Goal: Transaction & Acquisition: Purchase product/service

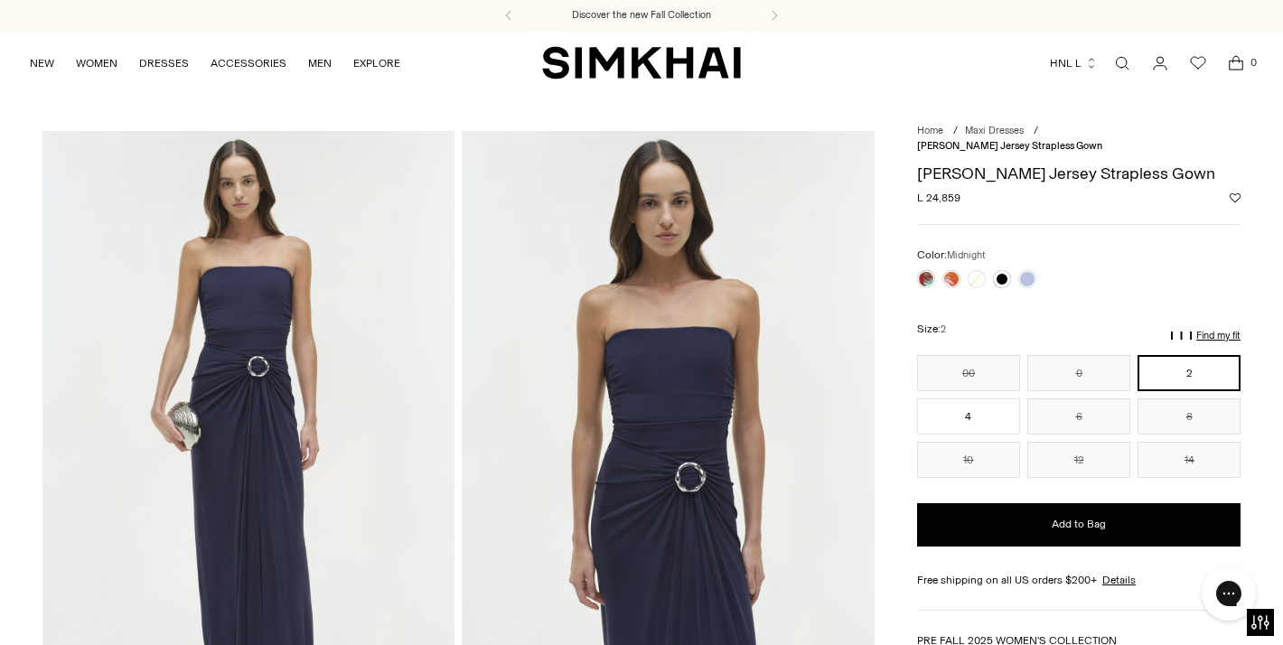
click at [1065, 61] on button "HNL L" at bounding box center [1074, 63] width 48 height 40
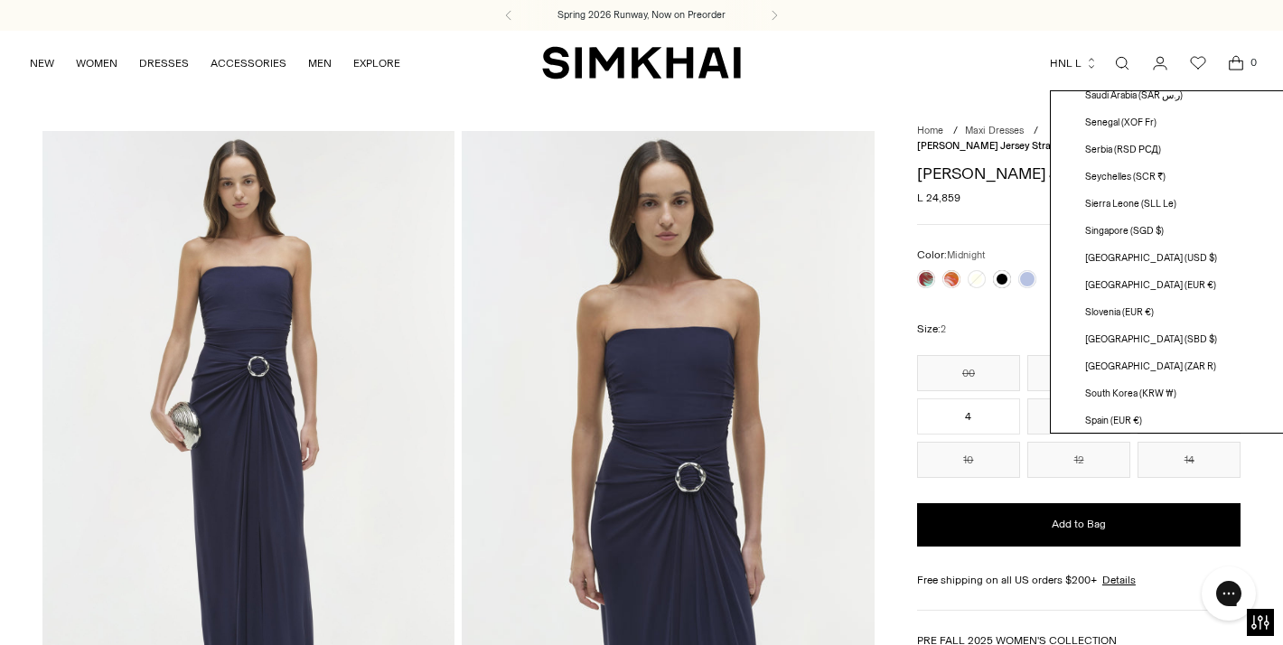
scroll to position [5118, 0]
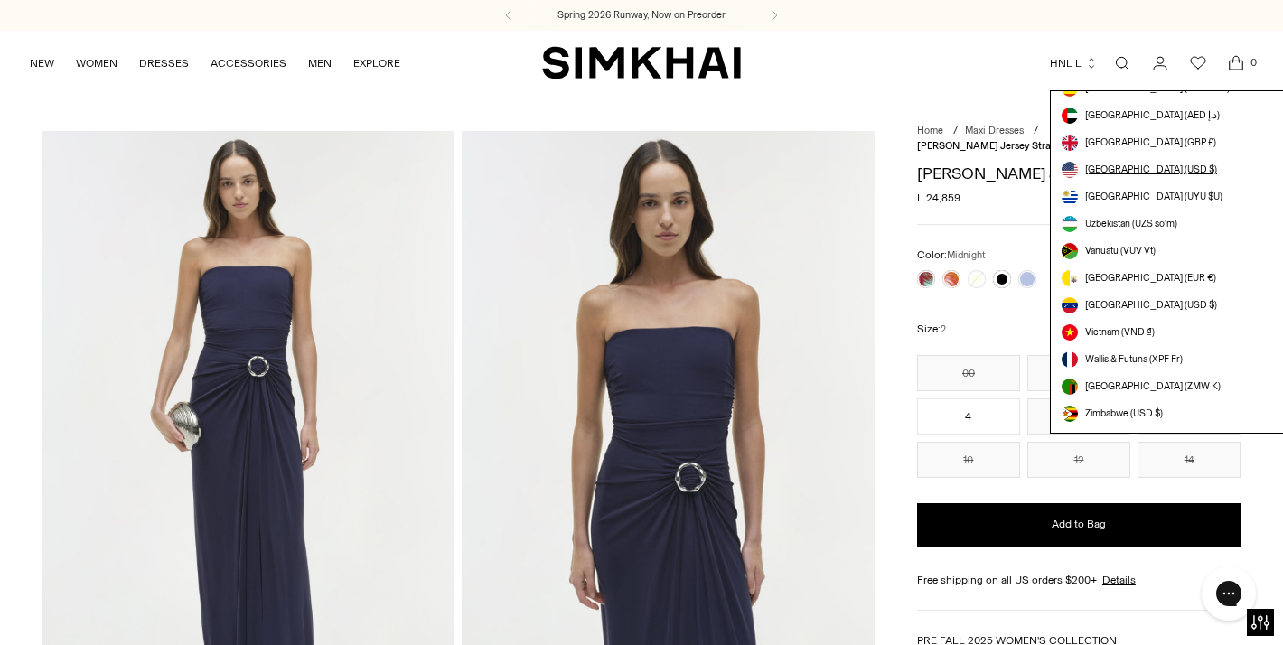
click at [1145, 172] on span "[GEOGRAPHIC_DATA] (USD $)" at bounding box center [1151, 170] width 132 height 14
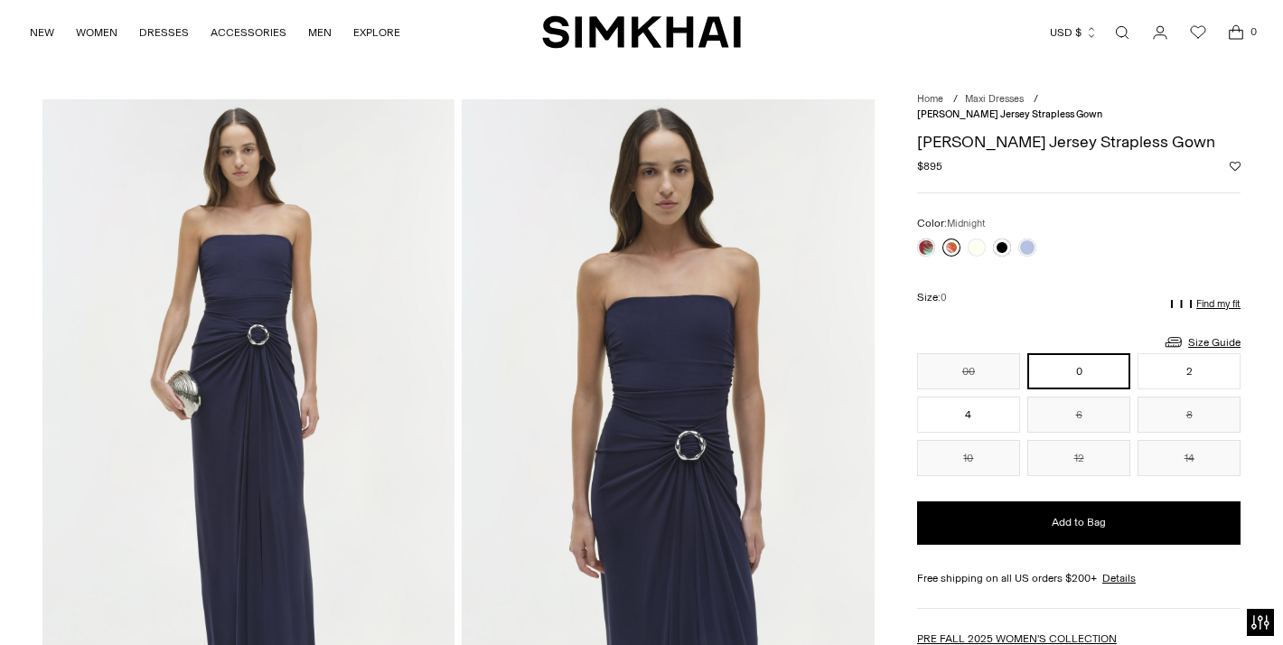
scroll to position [33, 0]
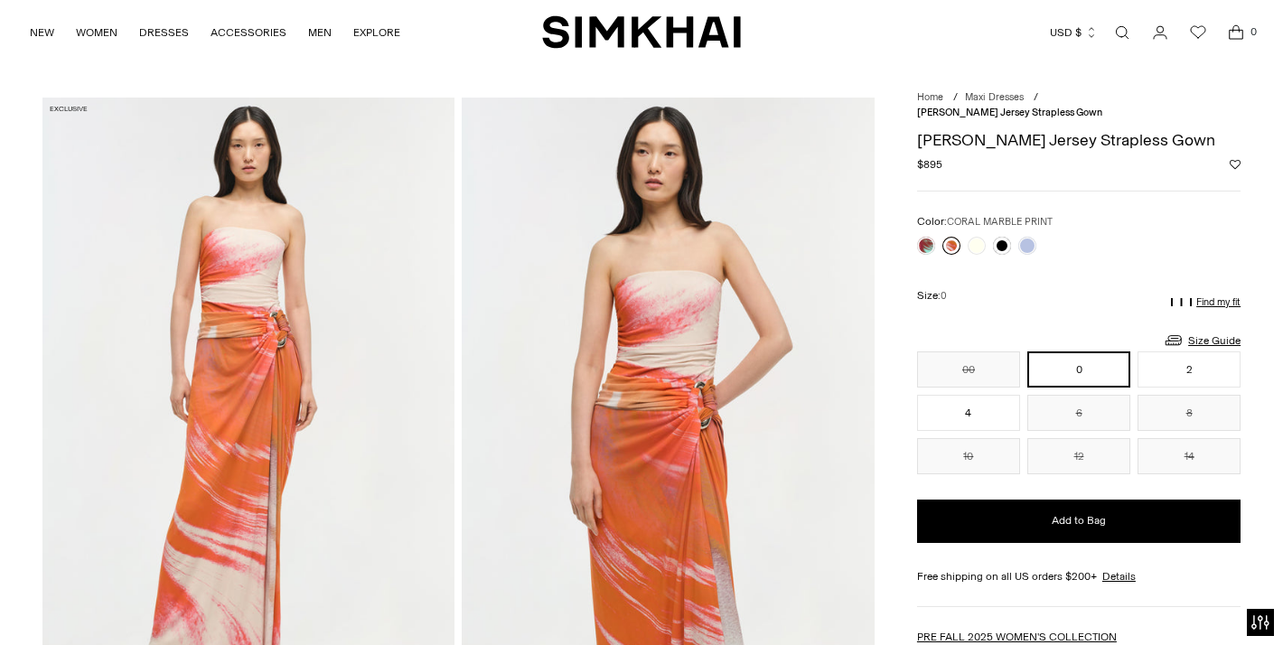
click at [954, 237] on link at bounding box center [951, 246] width 18 height 18
